Goal: Find specific page/section: Find specific page/section

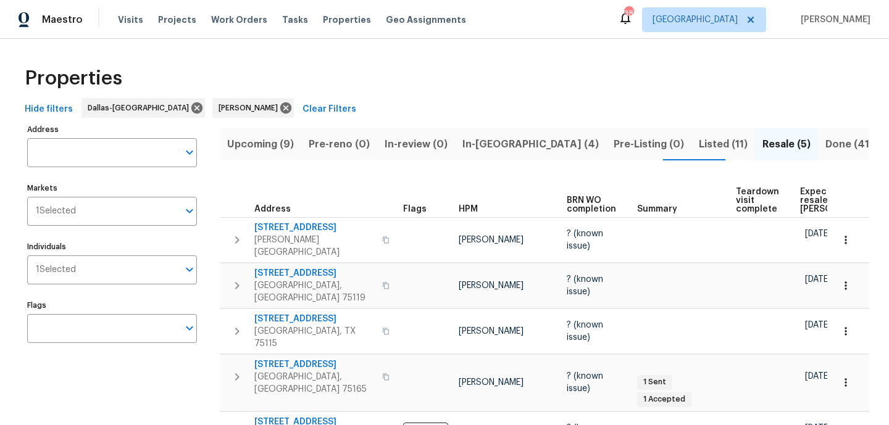
scroll to position [35, 0]
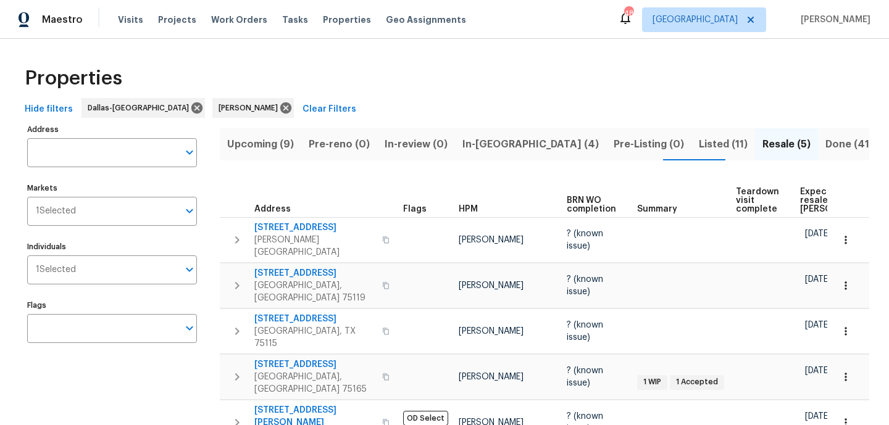
click at [257, 139] on span "Upcoming (9)" at bounding box center [260, 144] width 67 height 17
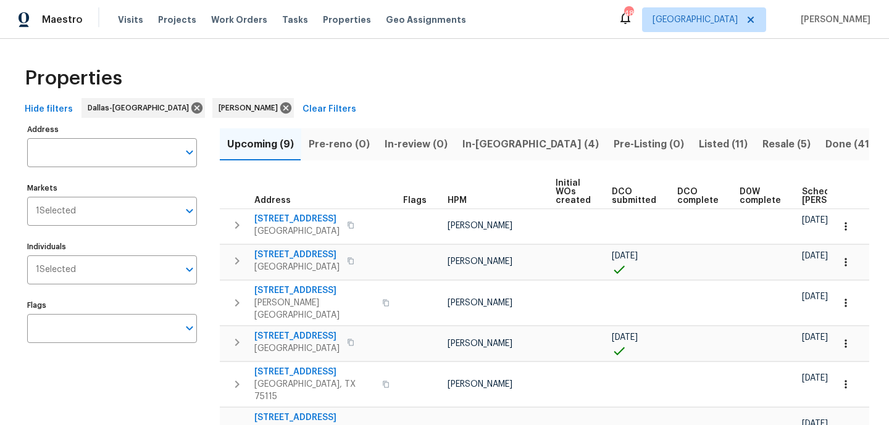
click at [810, 197] on span "Scheduled COE" at bounding box center [837, 196] width 70 height 17
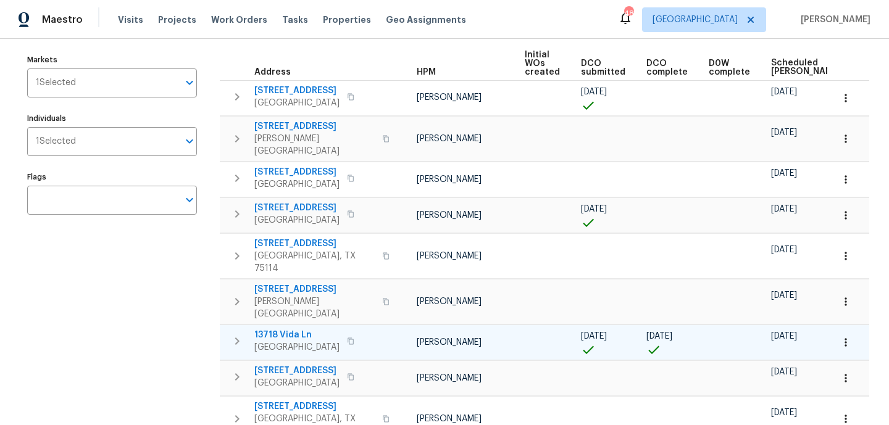
scroll to position [0, 27]
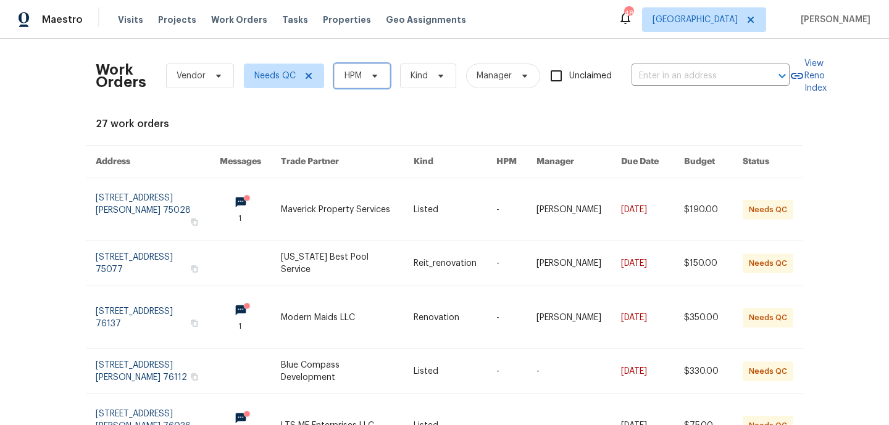
click at [366, 69] on span "HPM" at bounding box center [362, 76] width 56 height 25
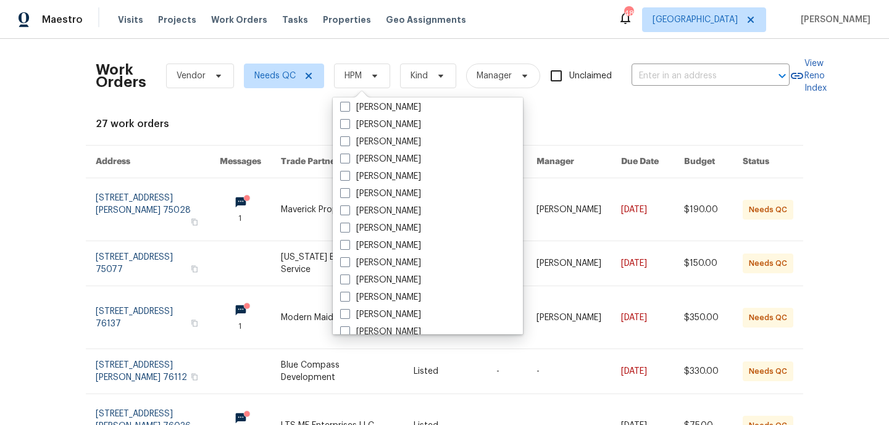
scroll to position [68, 0]
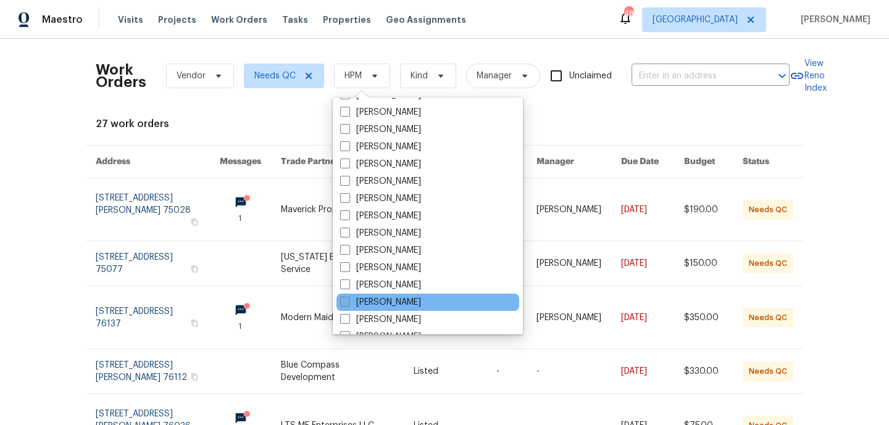
click at [412, 299] on label "[PERSON_NAME]" at bounding box center [380, 302] width 81 height 12
click at [348, 299] on input "[PERSON_NAME]" at bounding box center [344, 300] width 8 height 8
checkbox input "true"
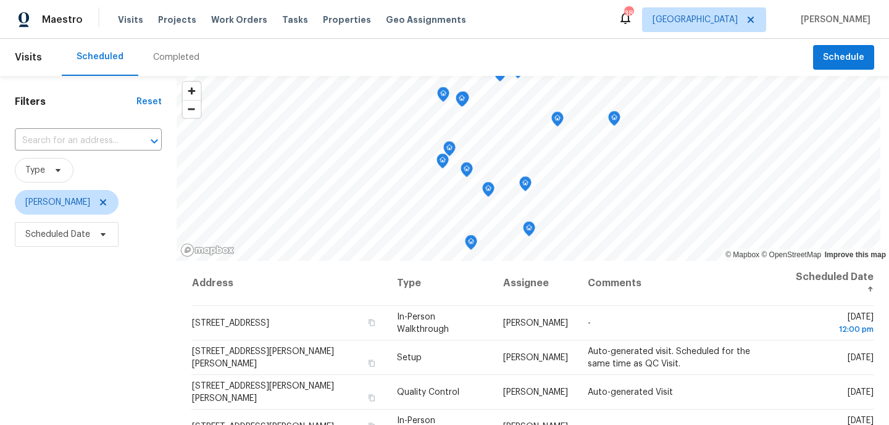
scroll to position [89, 0]
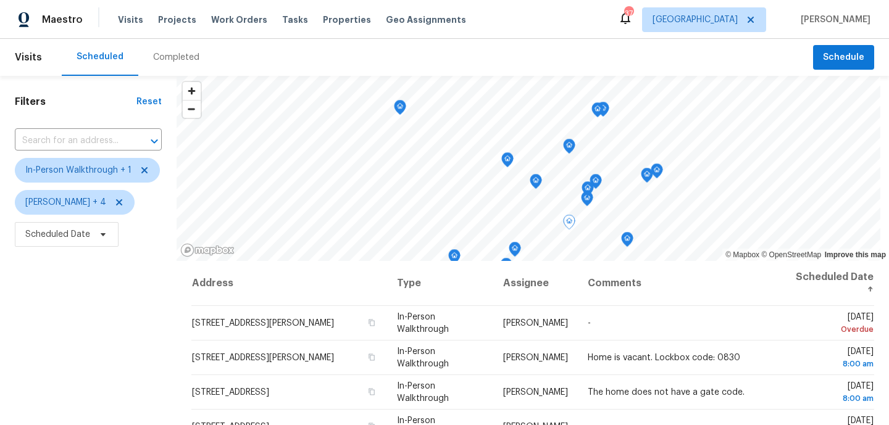
scroll to position [191, 0]
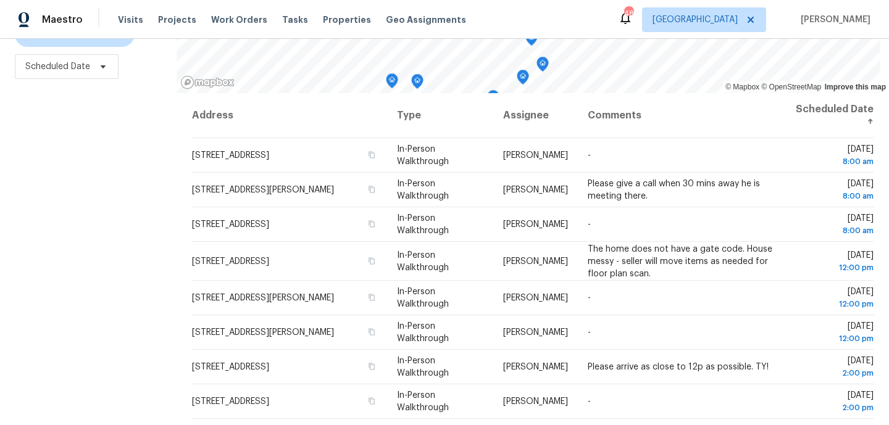
scroll to position [176, 0]
